Goal: Task Accomplishment & Management: Manage account settings

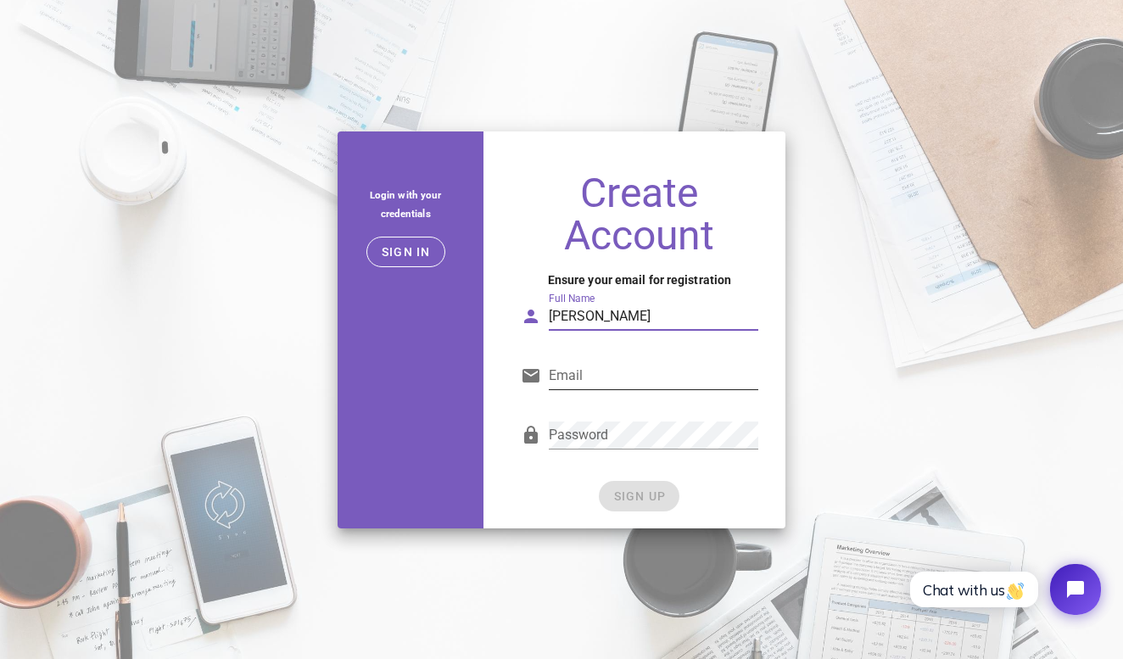
type input "[PERSON_NAME]"
type input "[EMAIL_ADDRESS][DOMAIN_NAME]"
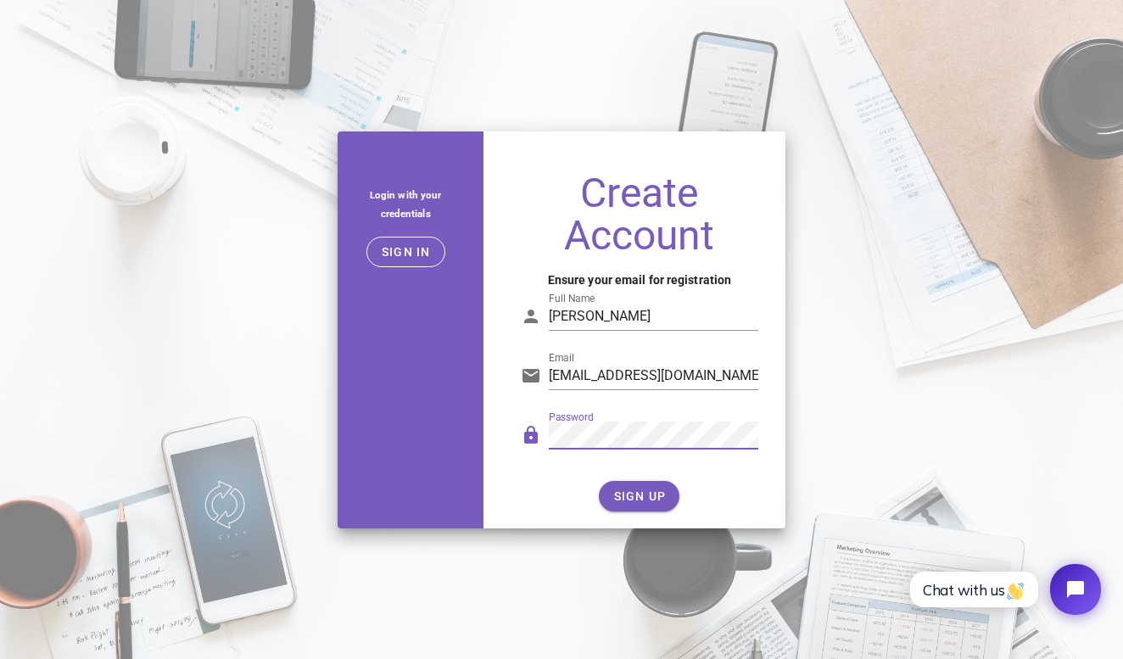
click at [530, 436] on icon at bounding box center [531, 435] width 20 height 20
click at [637, 506] on button "SIGN UP" at bounding box center [639, 496] width 81 height 31
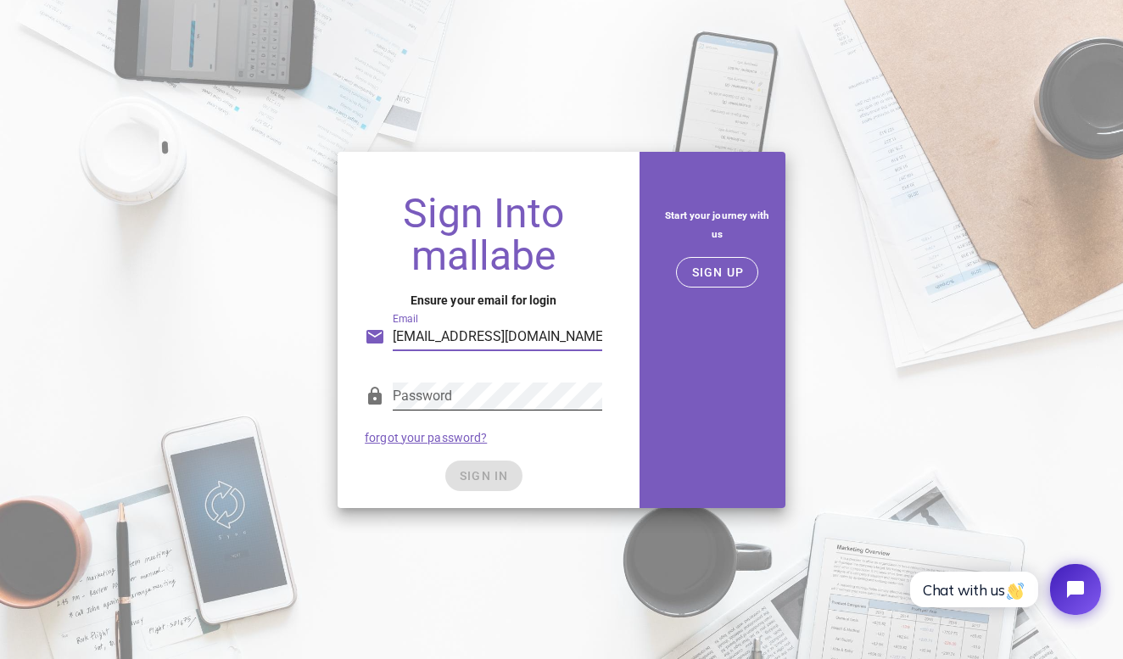
type input "[EMAIL_ADDRESS][DOMAIN_NAME]"
click at [481, 479] on span "SIGN IN" at bounding box center [484, 476] width 50 height 14
click at [492, 467] on button "SIGN IN" at bounding box center [483, 476] width 77 height 31
